Goal: Transaction & Acquisition: Purchase product/service

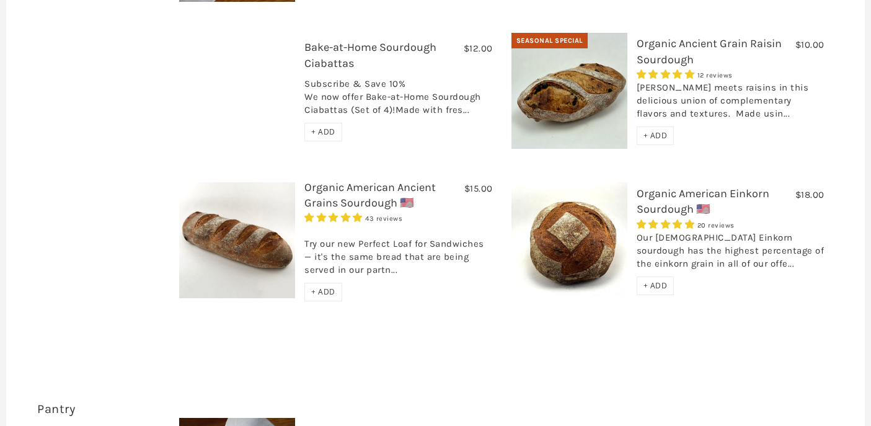
scroll to position [598, 0]
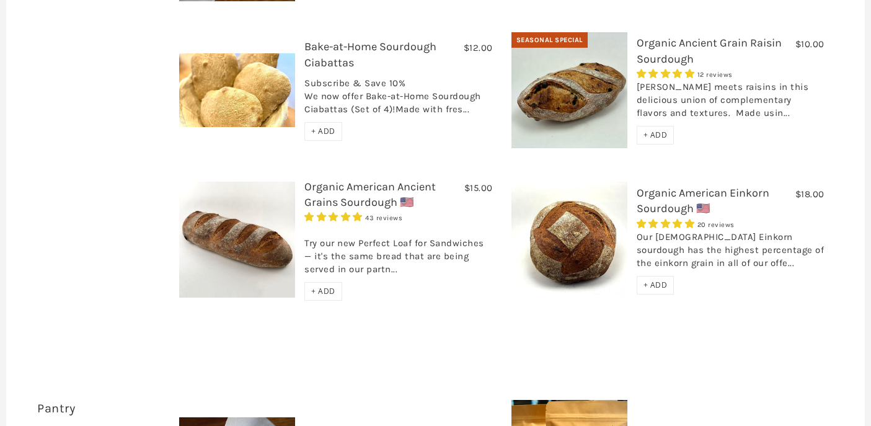
click at [336, 282] on div "+ ADD" at bounding box center [323, 291] width 38 height 19
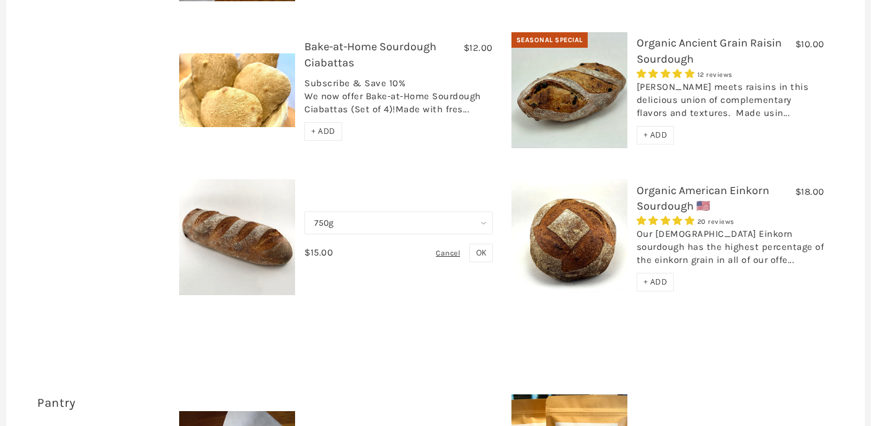
click at [483, 247] on span "OK" at bounding box center [481, 252] width 10 height 11
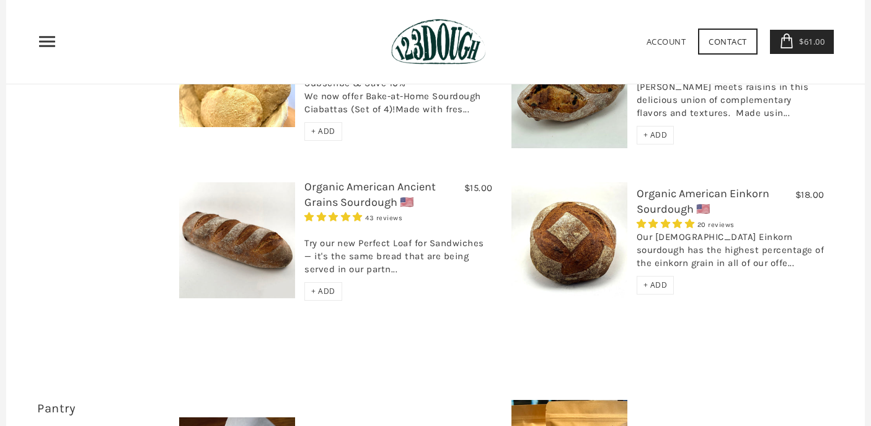
click at [657, 279] on span "+ ADD" at bounding box center [655, 284] width 24 height 11
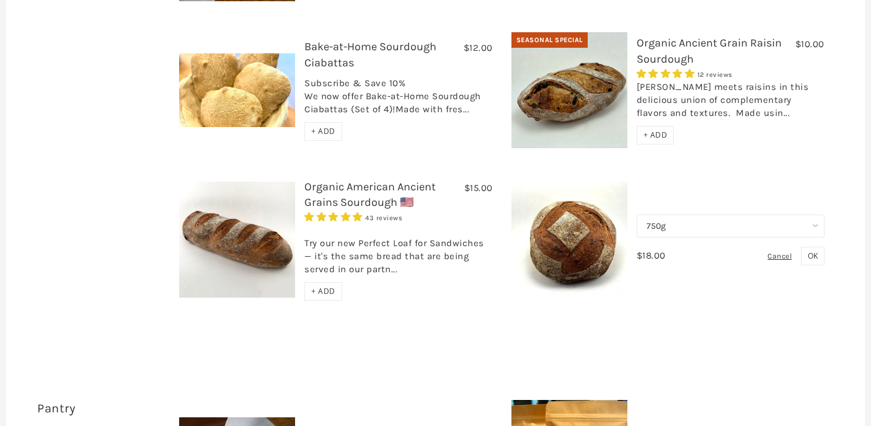
click at [815, 250] on span "OK" at bounding box center [812, 255] width 10 height 11
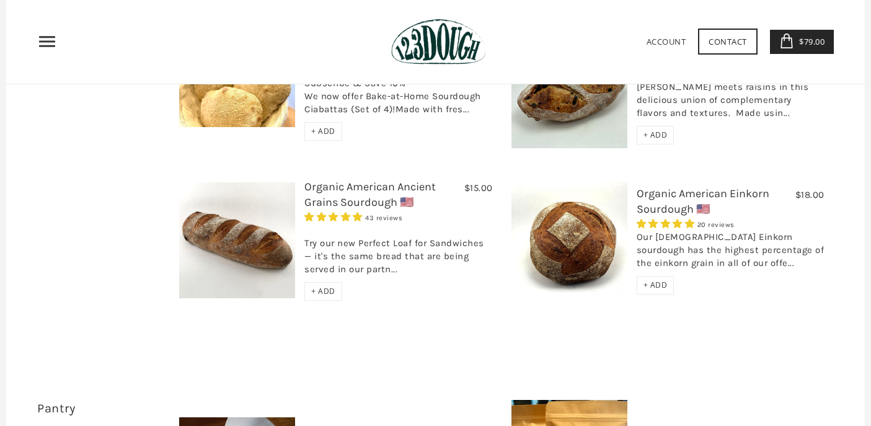
click at [662, 279] on span "+ ADD" at bounding box center [655, 284] width 24 height 11
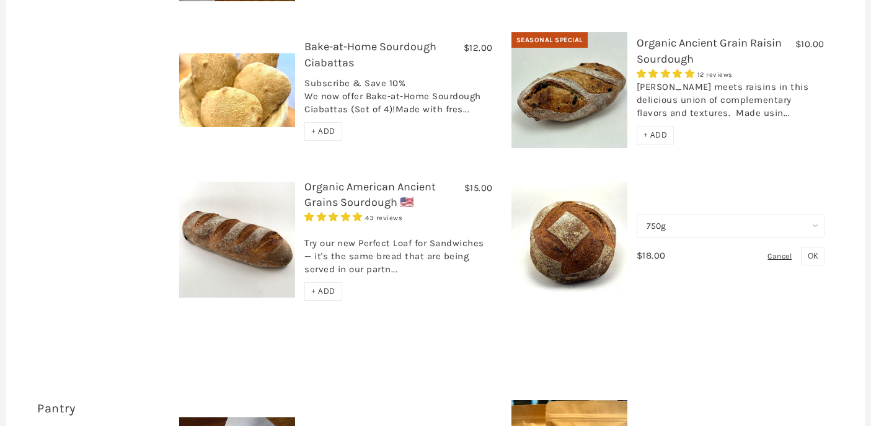
click at [812, 250] on span "OK" at bounding box center [812, 255] width 10 height 11
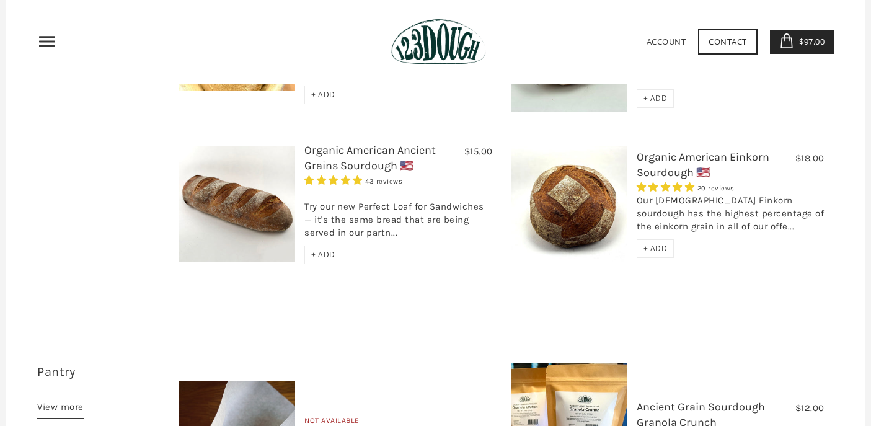
scroll to position [633, 0]
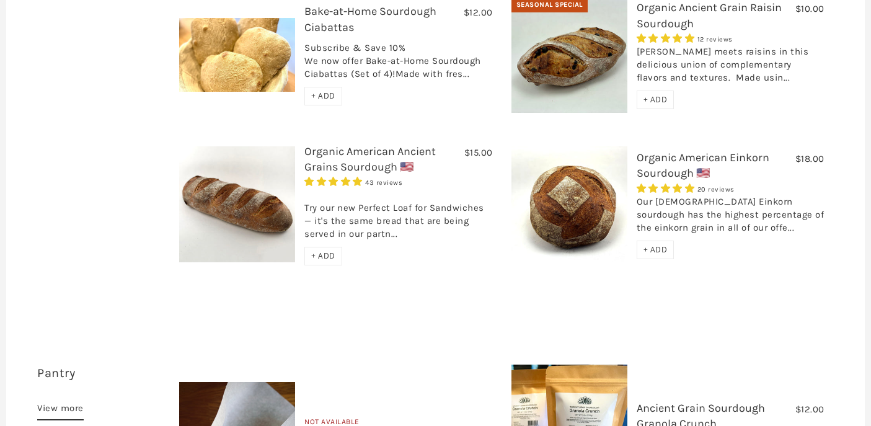
click at [327, 250] on span "+ ADD" at bounding box center [323, 255] width 24 height 11
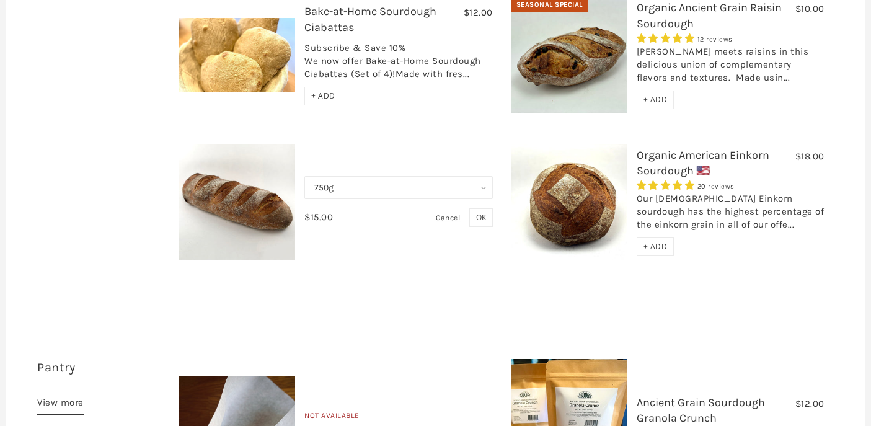
click at [379, 144] on div "$15.00 Organic American Ancient Grains Sourdough 🇺🇸 43 reviews Try our new Perf…" at bounding box center [335, 202] width 331 height 116
click at [482, 212] on span "OK" at bounding box center [481, 217] width 10 height 11
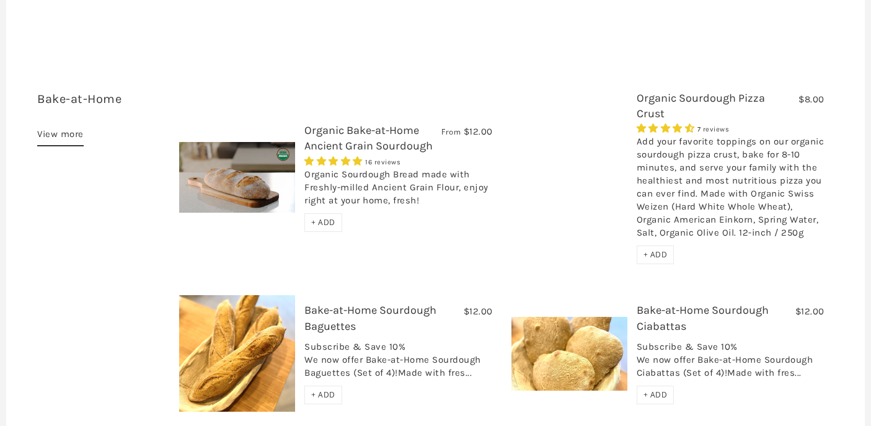
scroll to position [2034, 0]
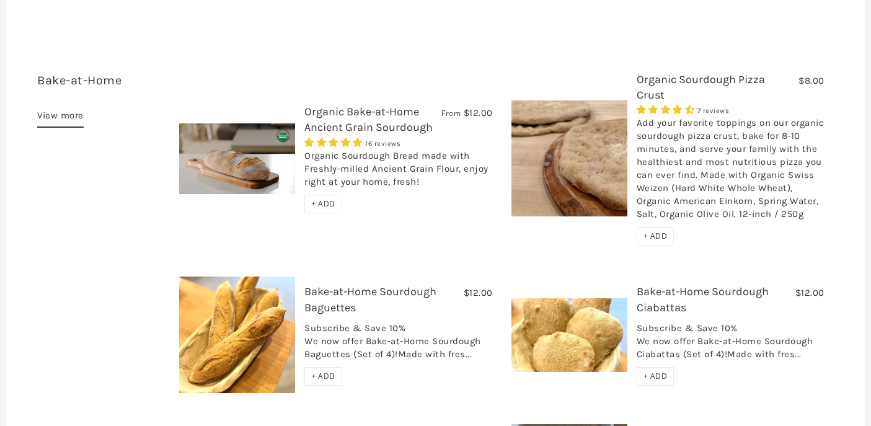
click at [657, 230] on span "+ ADD" at bounding box center [655, 235] width 24 height 11
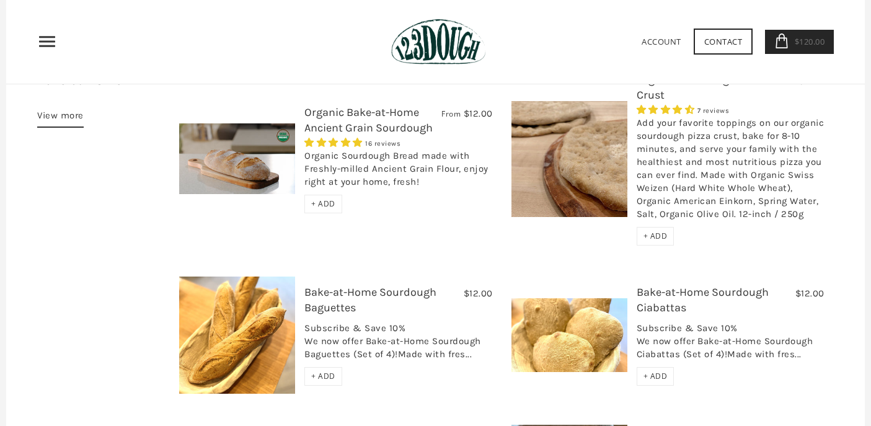
click at [657, 230] on span "+ ADD" at bounding box center [655, 235] width 24 height 11
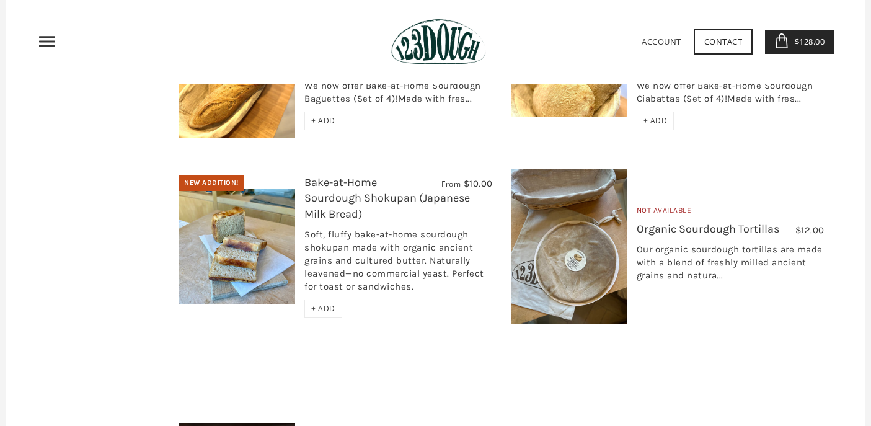
scroll to position [2288, 0]
click at [818, 38] on span "$128.00" at bounding box center [807, 41] width 33 height 11
